Goal: Information Seeking & Learning: Find specific fact

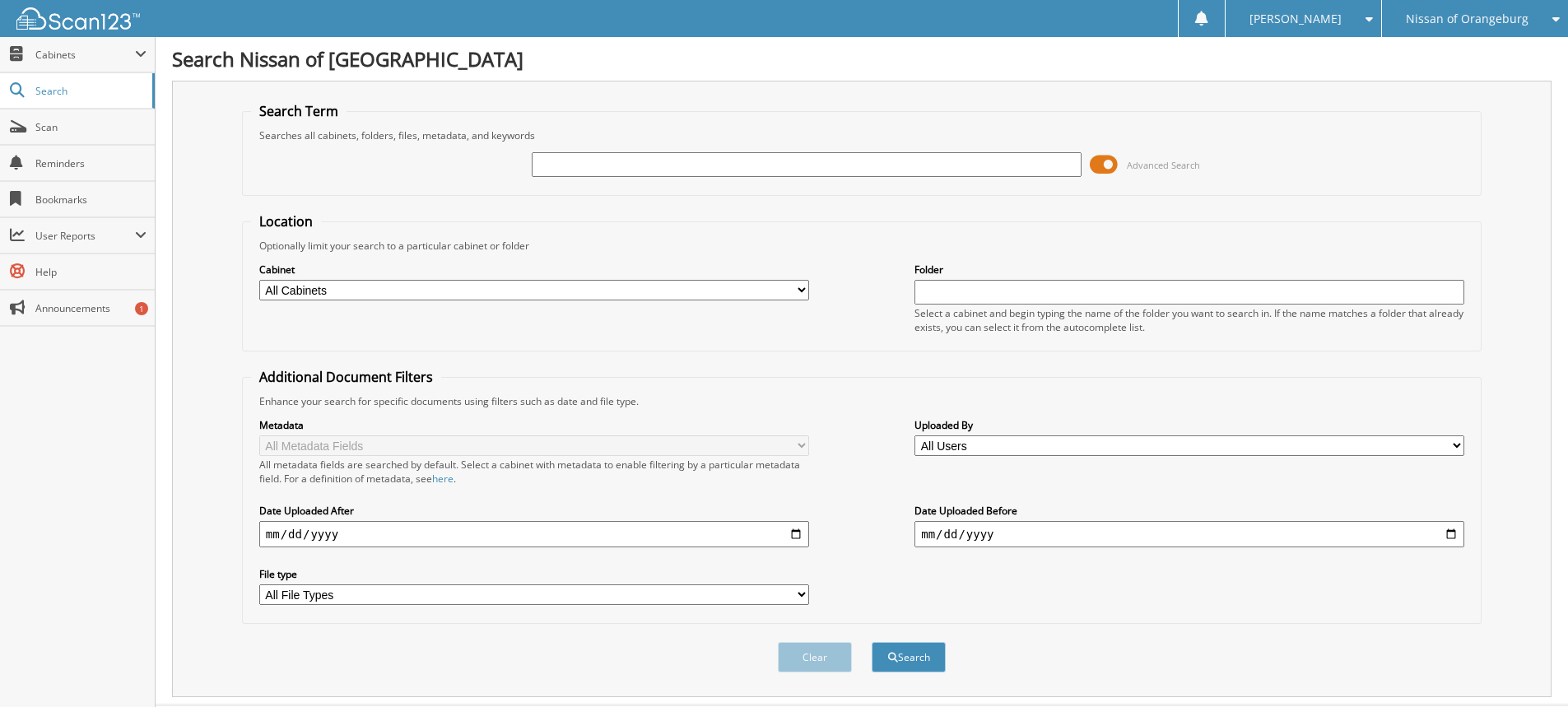
click at [675, 166] on input "text" at bounding box center [807, 164] width 550 height 25
type input "15014"
click at [872, 642] on button "Search" at bounding box center [909, 657] width 74 height 30
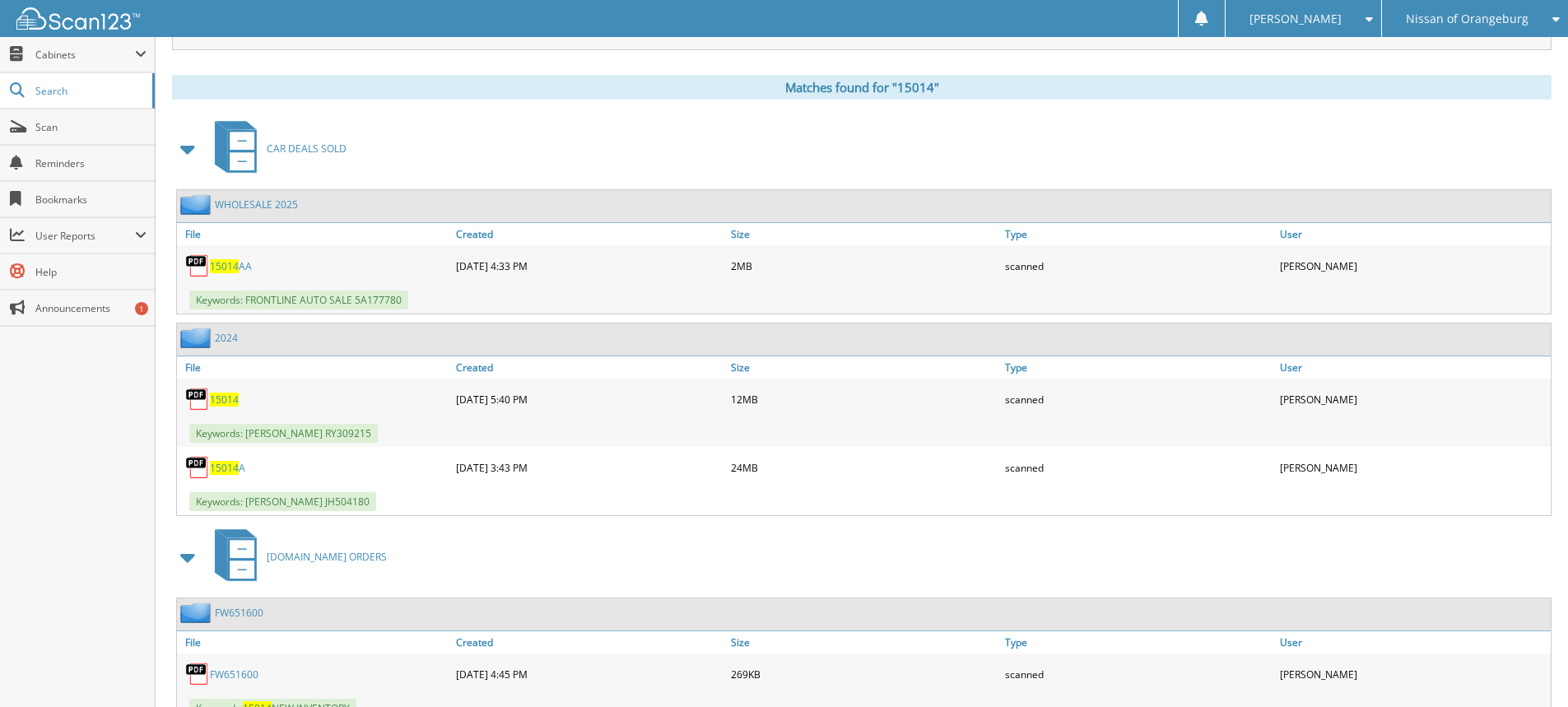
scroll to position [659, 0]
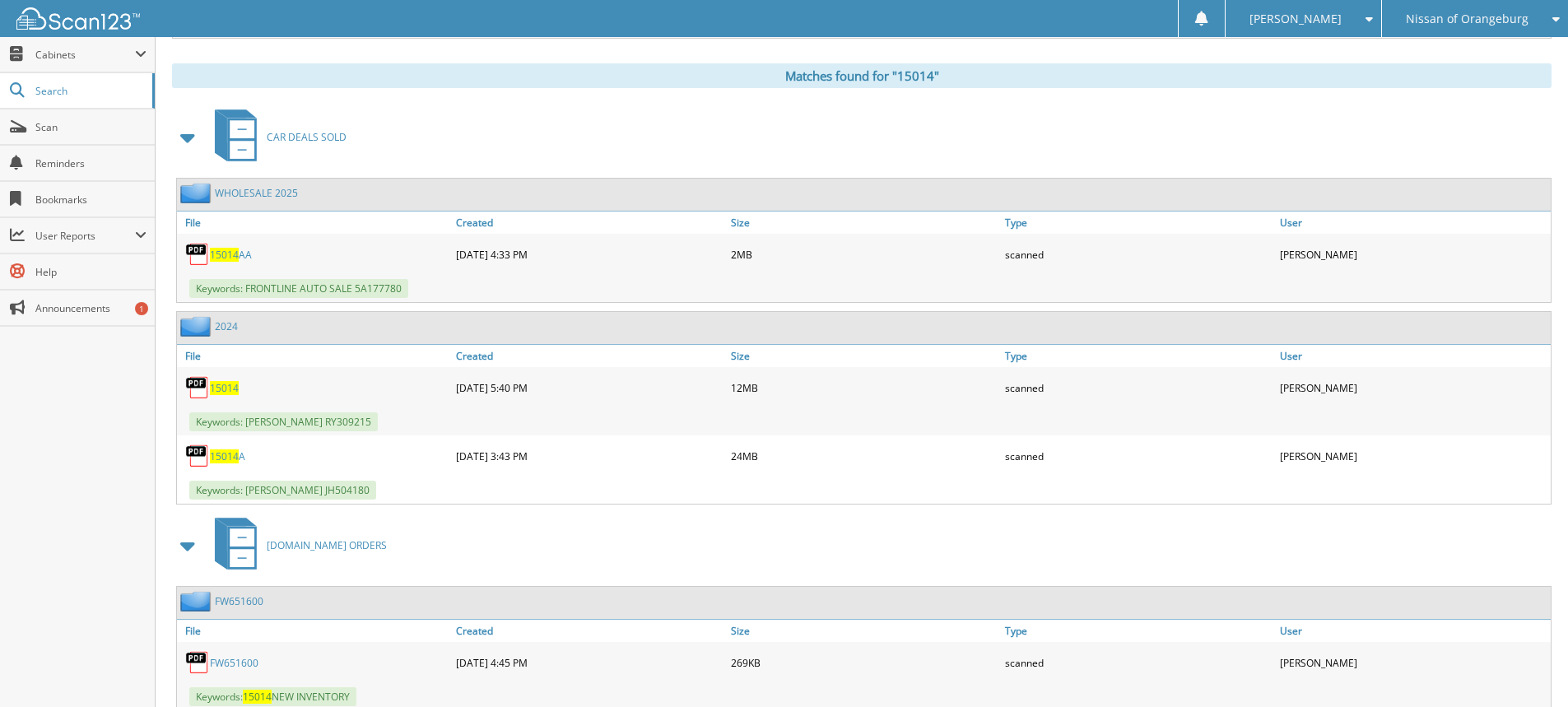
click at [218, 391] on span "15014" at bounding box center [224, 388] width 29 height 14
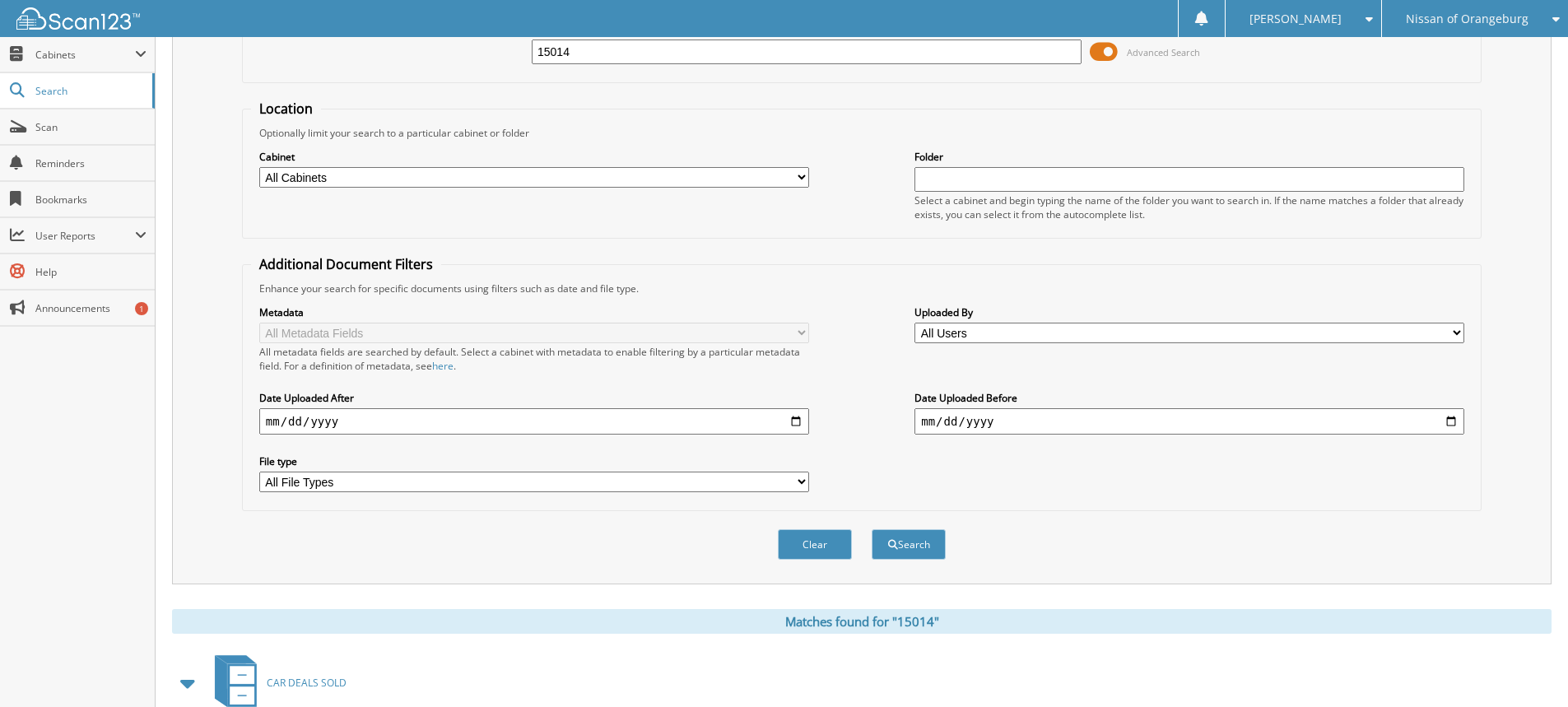
scroll to position [0, 0]
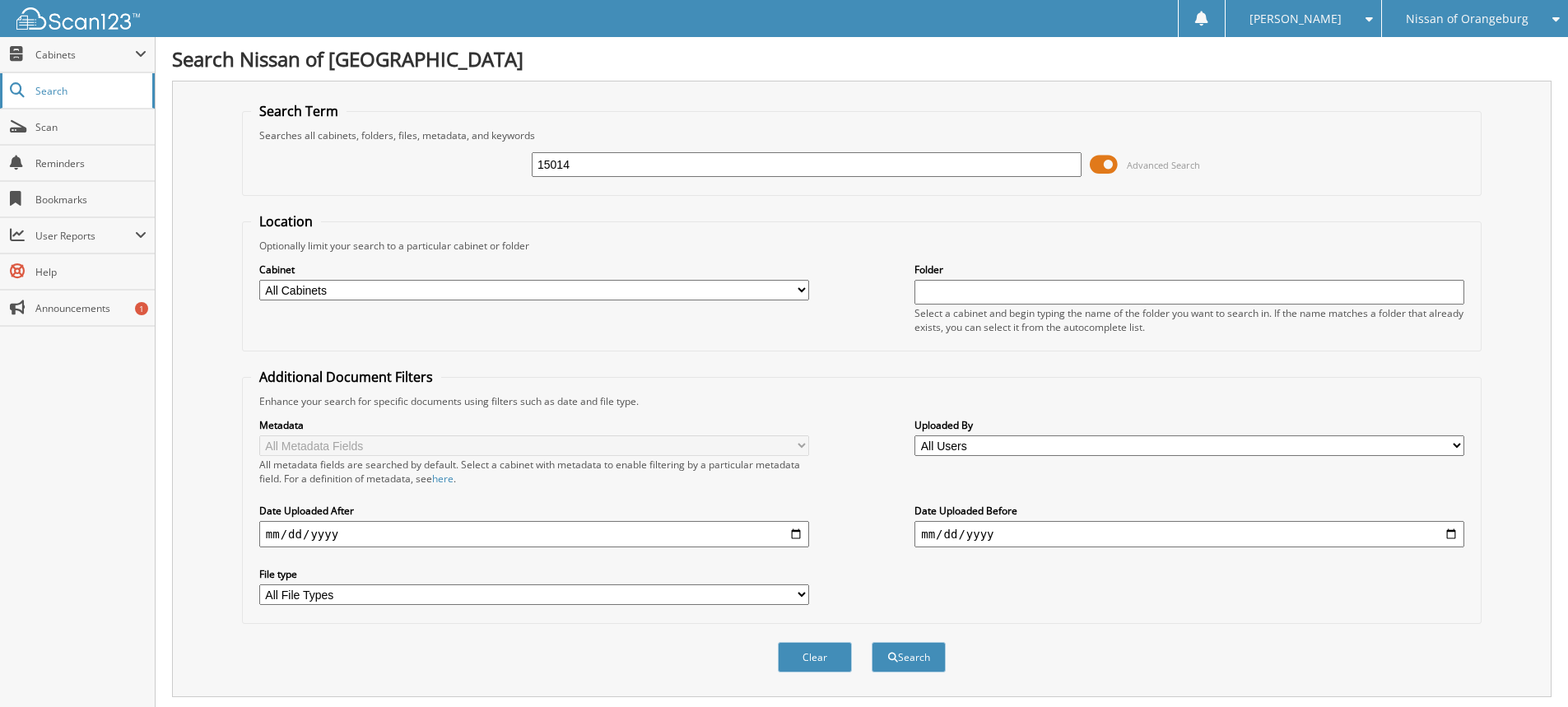
click at [74, 91] on span "Search" at bounding box center [90, 90] width 108 height 14
click at [611, 170] on input "text" at bounding box center [807, 164] width 550 height 25
type input "5"
type input "50904"
click at [872, 642] on button "Search" at bounding box center [909, 657] width 74 height 30
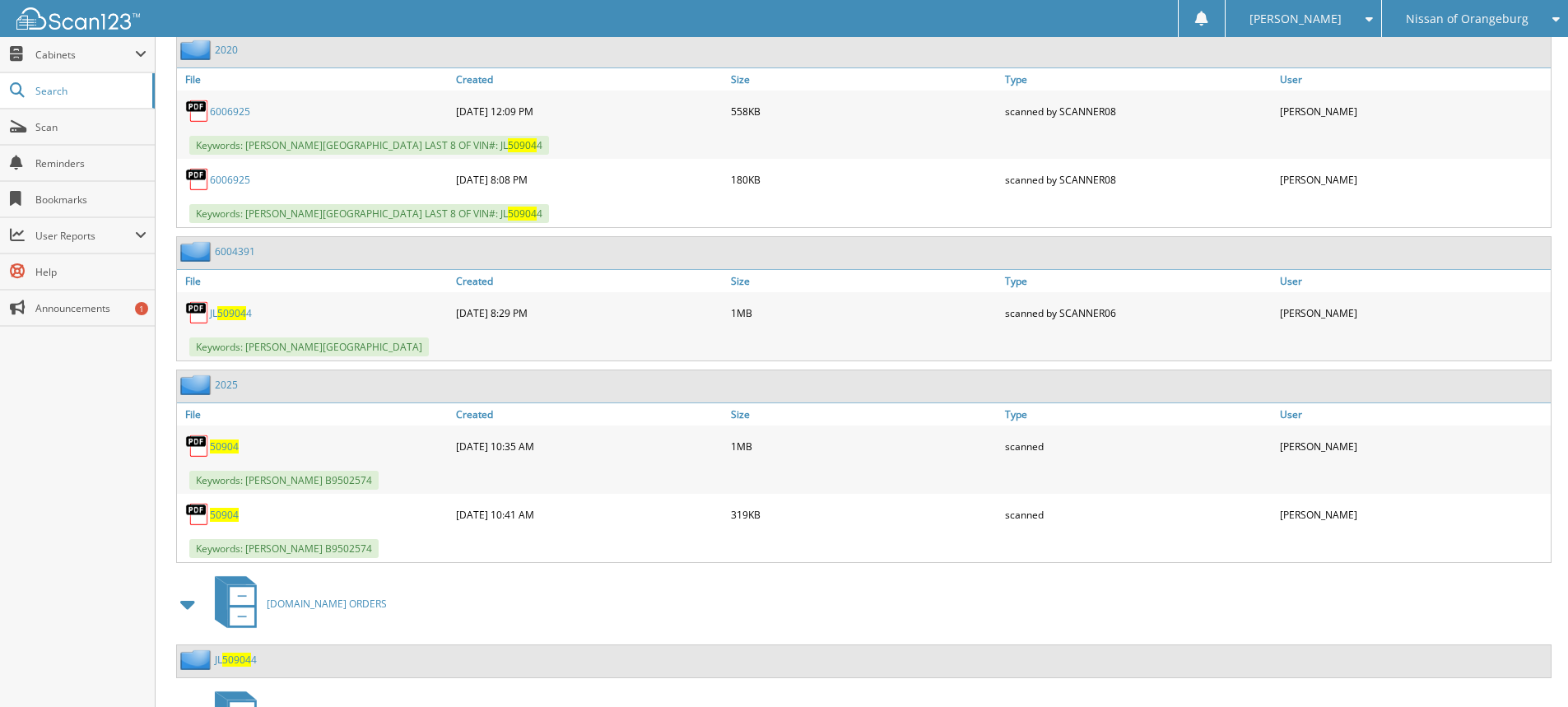
scroll to position [823, 0]
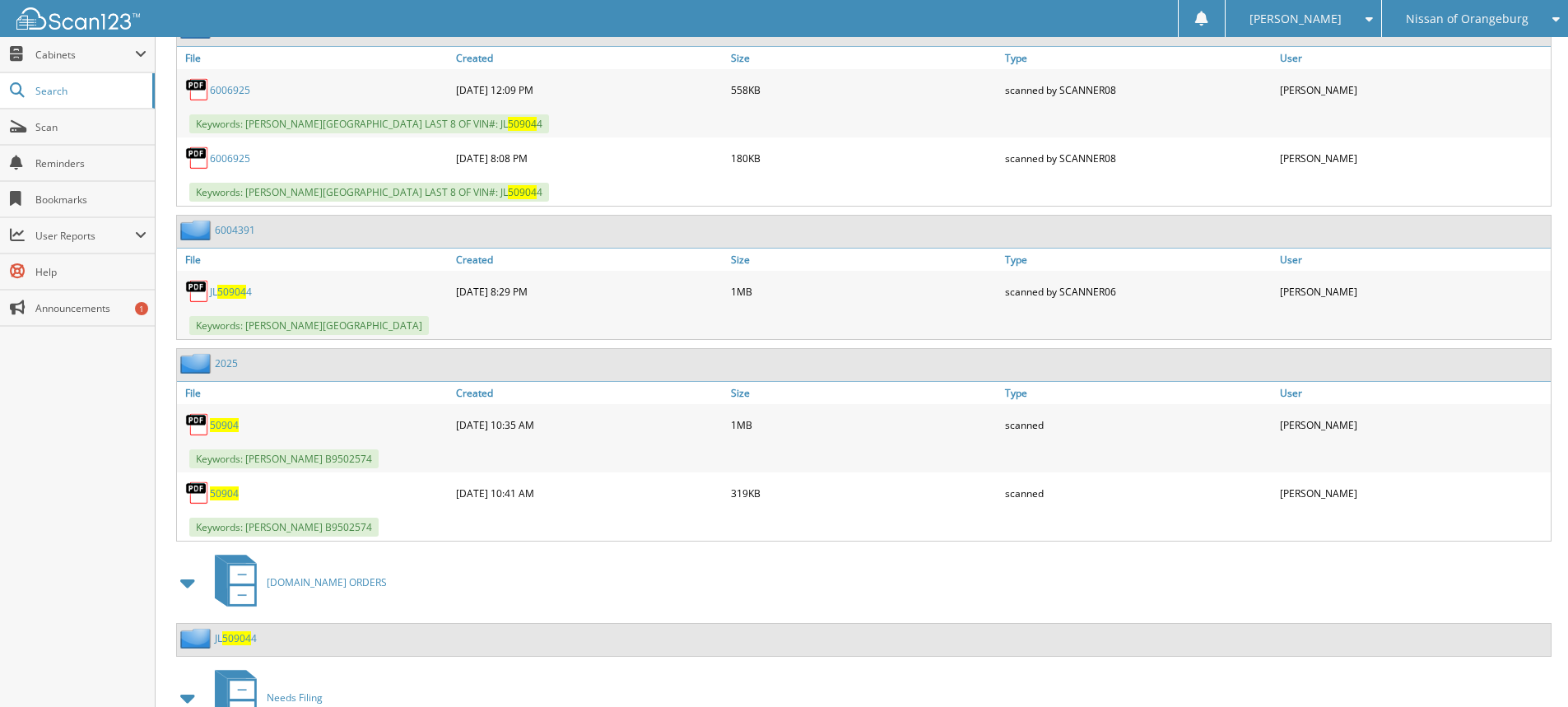
click at [220, 427] on span "50904" at bounding box center [224, 425] width 29 height 14
click at [1373, 15] on span at bounding box center [1365, 19] width 15 height 12
click at [1338, 77] on link "Logout" at bounding box center [1303, 80] width 156 height 29
